Goal: Communication & Community: Participate in discussion

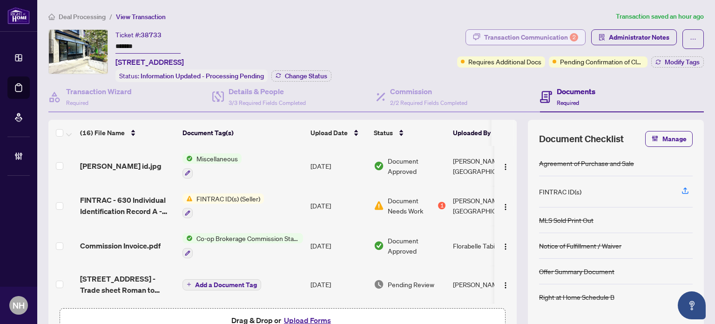
click at [524, 41] on div "Transaction Communication 2" at bounding box center [531, 37] width 94 height 15
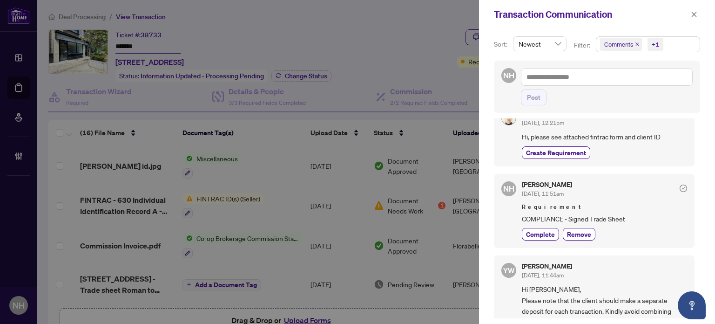
scroll to position [186, 0]
click at [691, 14] on button "button" at bounding box center [694, 14] width 12 height 11
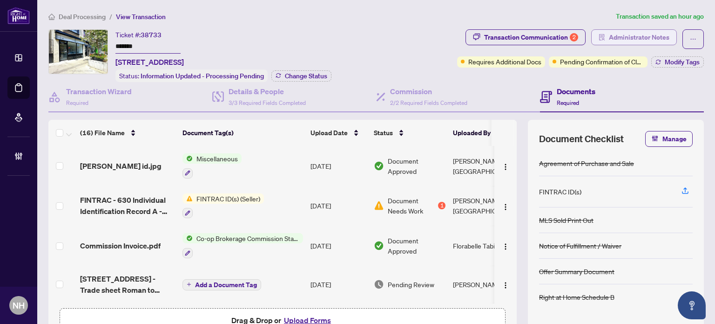
click at [614, 41] on span "Administrator Notes" at bounding box center [639, 37] width 61 height 15
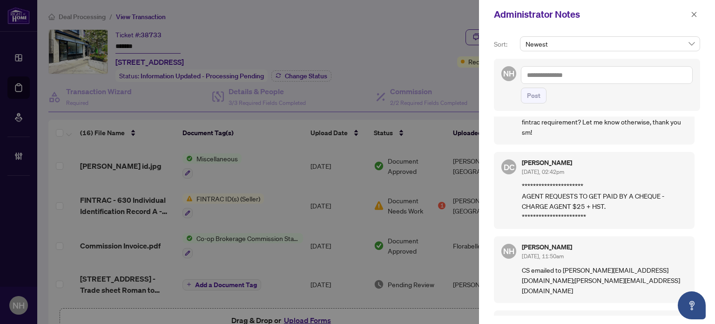
scroll to position [0, 0]
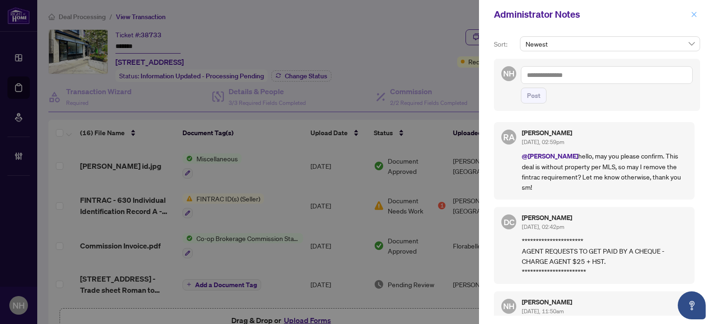
click at [697, 16] on icon "close" at bounding box center [694, 14] width 7 height 7
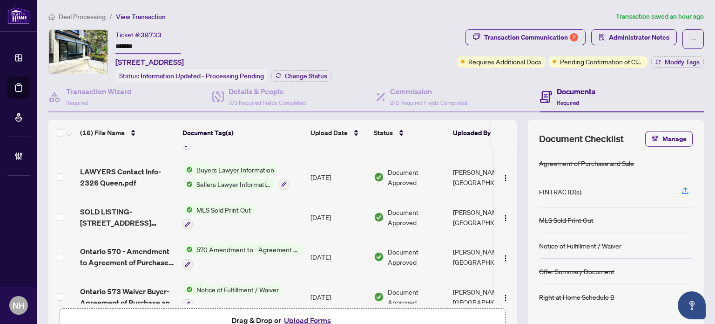
scroll to position [279, 0]
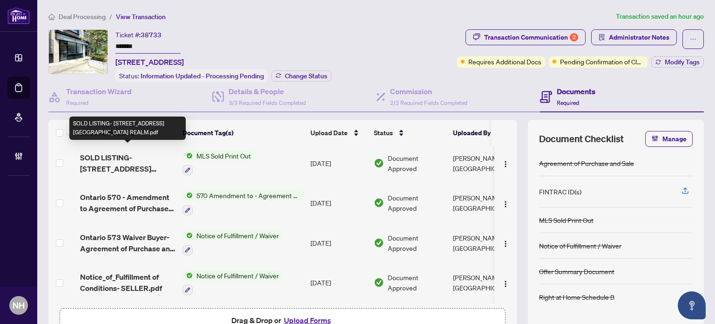
click at [145, 152] on span "SOLD LISTING- [STREET_ADDRESS][GEOGRAPHIC_DATA] REALM.pdf" at bounding box center [127, 163] width 95 height 22
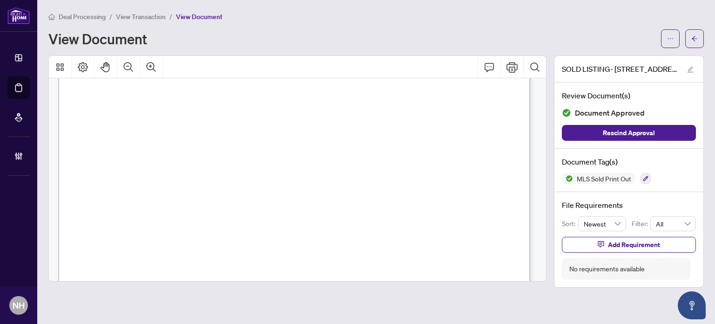
scroll to position [47, 0]
drag, startPoint x: 286, startPoint y: 151, endPoint x: 220, endPoint y: 140, distance: 66.6
click at [131, 14] on span "View Transaction" at bounding box center [141, 17] width 50 height 8
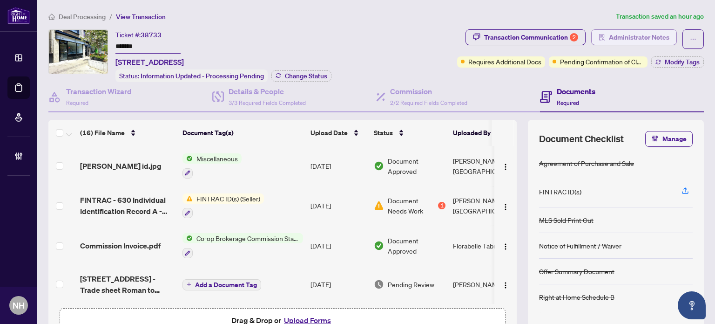
click at [637, 40] on span "Administrator Notes" at bounding box center [639, 37] width 61 height 15
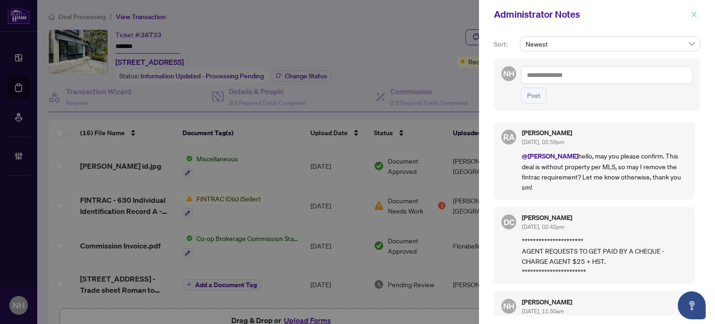
click at [693, 14] on icon "close" at bounding box center [694, 14] width 5 height 5
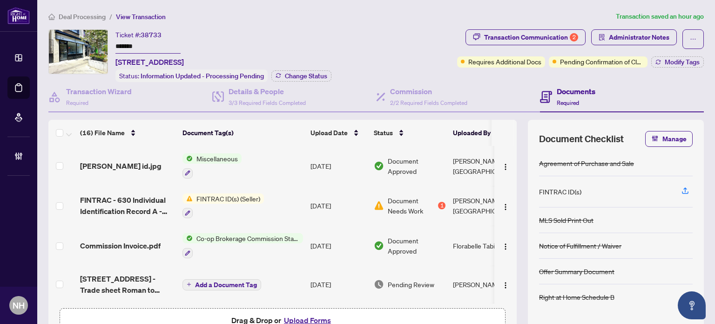
click at [91, 16] on span "Deal Processing" at bounding box center [82, 17] width 47 height 8
click at [613, 37] on span "Administrator Notes" at bounding box center [639, 37] width 61 height 15
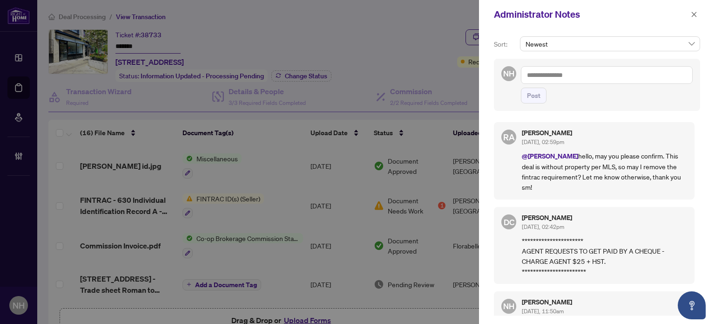
click at [582, 75] on textarea at bounding box center [607, 75] width 172 height 18
click at [545, 75] on textarea at bounding box center [607, 75] width 172 height 18
click at [560, 84] on b "Rhea" at bounding box center [571, 81] width 50 height 8
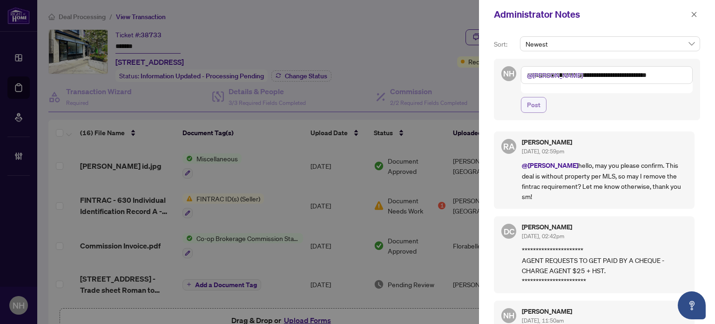
type textarea "**********"
click at [540, 98] on span "Post" at bounding box center [534, 104] width 14 height 15
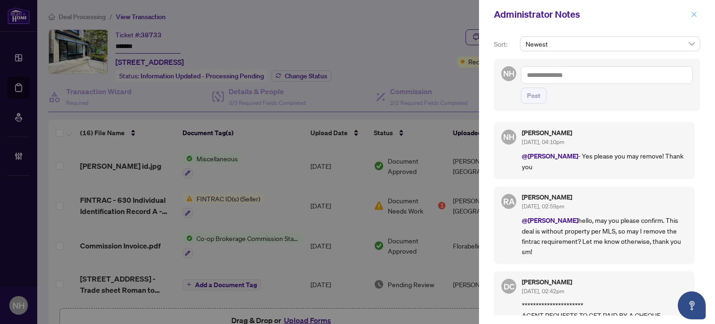
click at [693, 13] on icon "close" at bounding box center [694, 14] width 7 height 7
